Goal: Check status: Check status

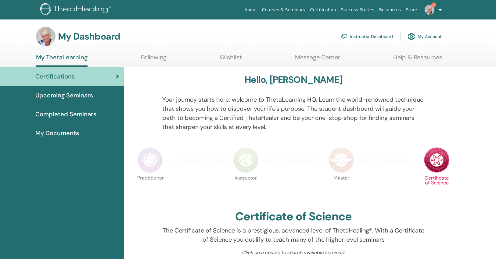
click at [345, 34] on img at bounding box center [343, 36] width 7 height 5
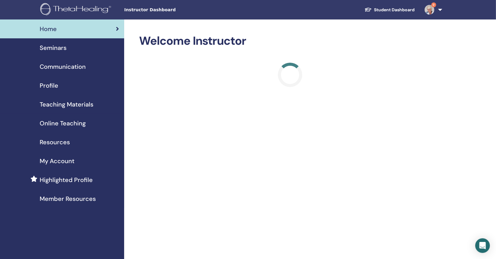
click at [90, 48] on div "Seminars" at bounding box center [62, 47] width 114 height 9
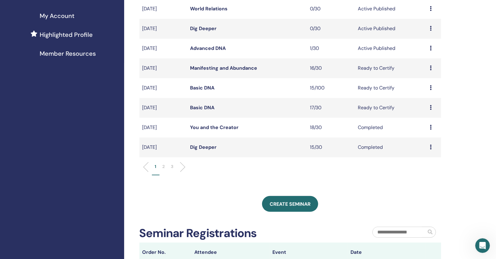
scroll to position [146, 0]
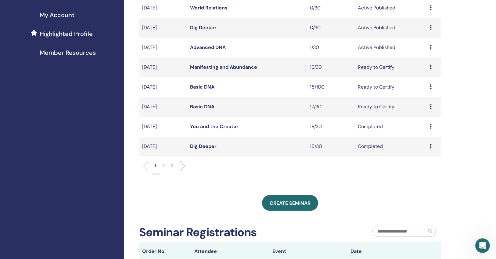
click at [205, 88] on link "Basic DNA" at bounding box center [202, 87] width 24 height 6
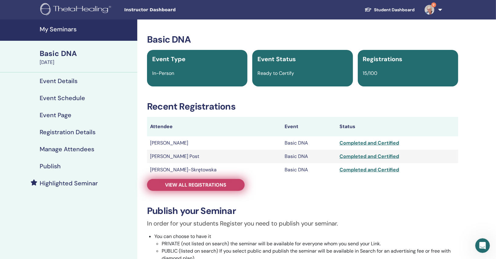
click at [212, 181] on link "View all registrations" at bounding box center [196, 185] width 98 height 12
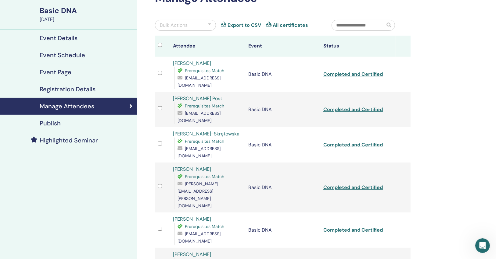
scroll to position [98, 0]
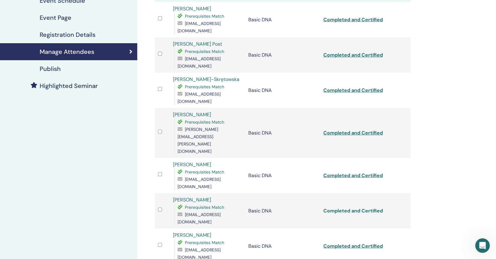
click at [343, 208] on link "Completed and Certified" at bounding box center [352, 211] width 59 height 6
